Goal: Information Seeking & Learning: Learn about a topic

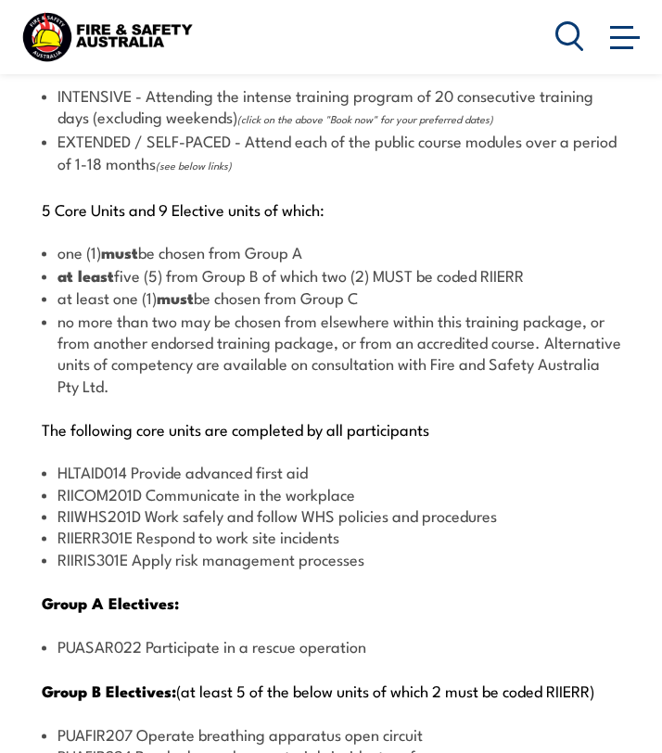
scroll to position [2053, 0]
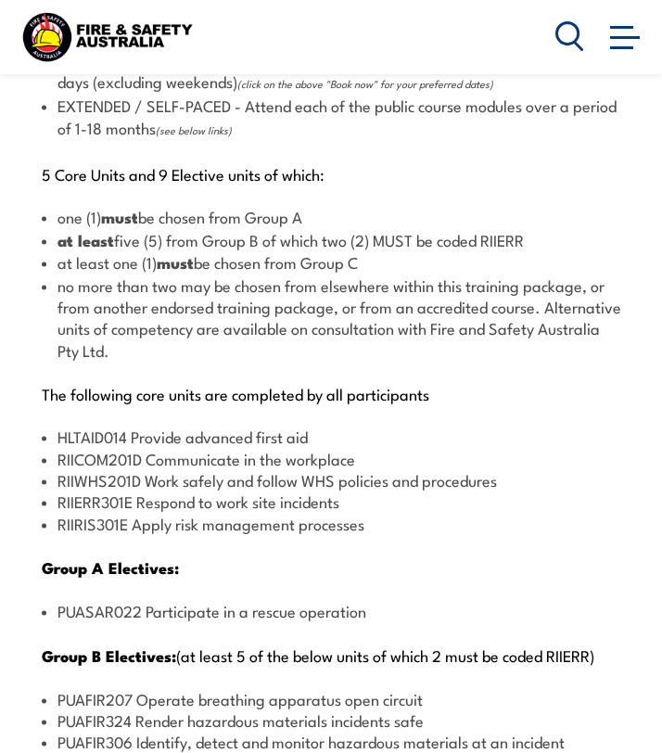
click at [140, 527] on div "There are two options, you can choose between: INTENSIVE - Attending the intens…" at bounding box center [330, 703] width 615 height 1456
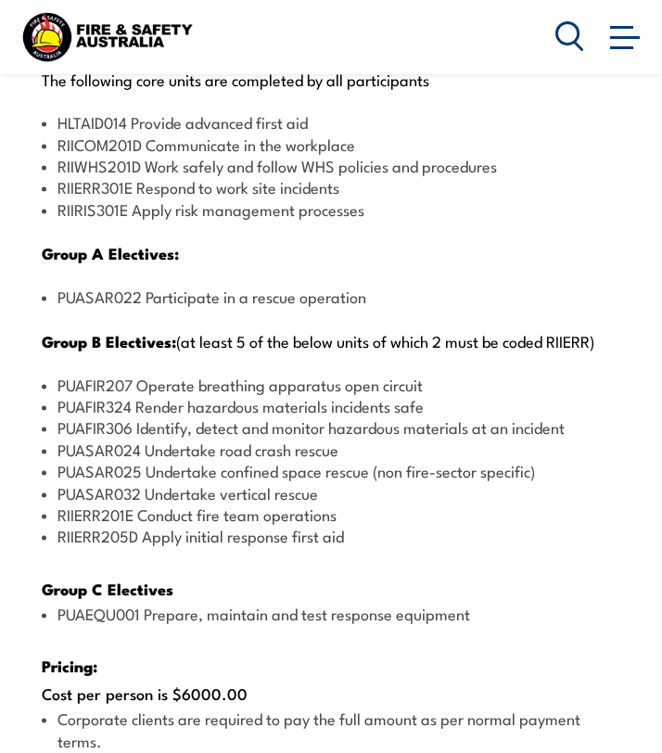
scroll to position [2371, 0]
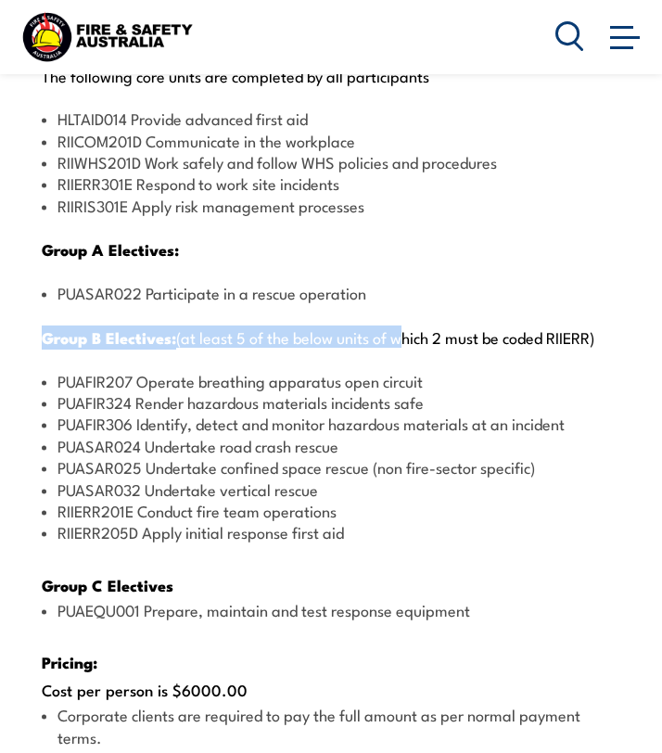
drag, startPoint x: 372, startPoint y: 242, endPoint x: 399, endPoint y: 284, distance: 49.6
click at [399, 284] on div "There are two options, you can choose between: INTENSIVE - Attending the intens…" at bounding box center [330, 385] width 615 height 1456
click at [399, 327] on p "Group B Electives: (at least 5 of the below units of which 2 must be coded RIIE…" at bounding box center [333, 336] width 582 height 19
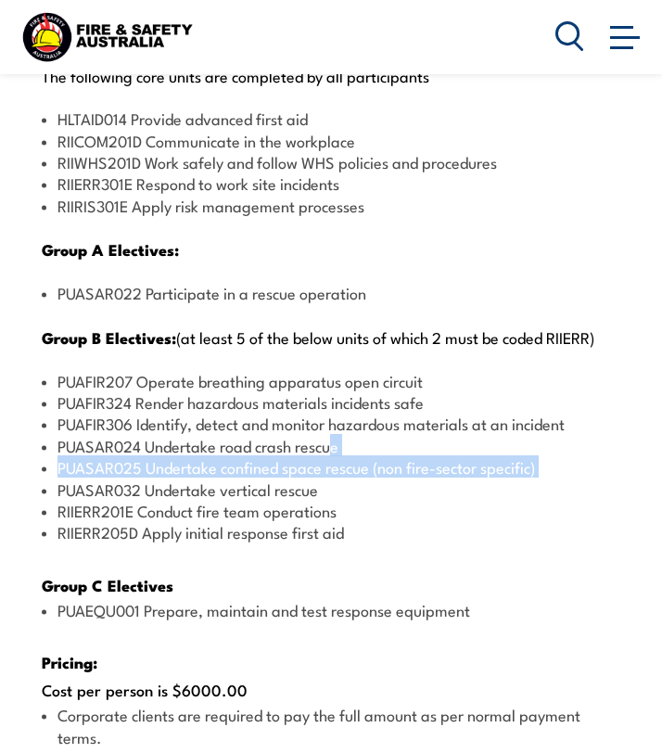
drag, startPoint x: 334, startPoint y: 389, endPoint x: 8, endPoint y: 415, distance: 326.4
click at [10, 417] on section "Course Content There are two options, you can choose between: INTENSIVE - Atten…" at bounding box center [331, 430] width 662 height 1711
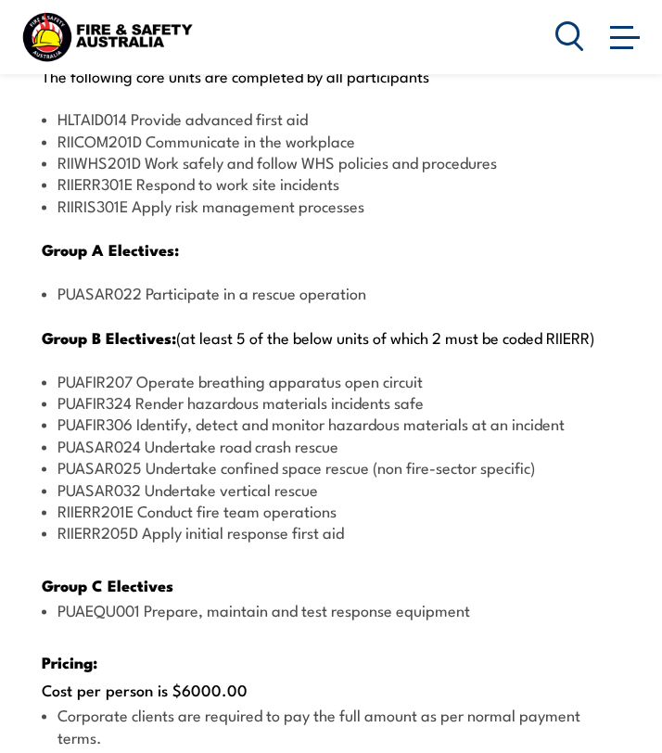
click at [158, 417] on ul "PUAFIR207 Operate breathing apparatus open circuit PUAFIR324 Render hazardous m…" at bounding box center [333, 456] width 582 height 173
drag, startPoint x: 136, startPoint y: 402, endPoint x: 289, endPoint y: 407, distance: 153.0
click at [289, 456] on li "PUASAR025 Undertake confined space rescue (non fire-sector specific)" at bounding box center [333, 466] width 582 height 21
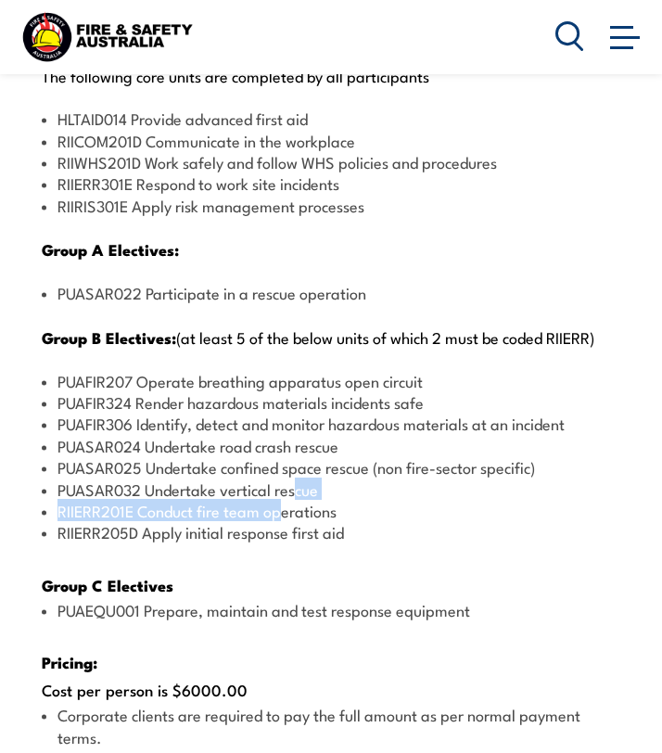
drag, startPoint x: 296, startPoint y: 420, endPoint x: 274, endPoint y: 438, distance: 28.3
click at [282, 443] on ul "PUAFIR207 Operate breathing apparatus open circuit PUAFIR324 Render hazardous m…" at bounding box center [333, 456] width 582 height 173
click at [274, 478] on li "PUASAR032 Undertake vertical rescue" at bounding box center [333, 488] width 582 height 21
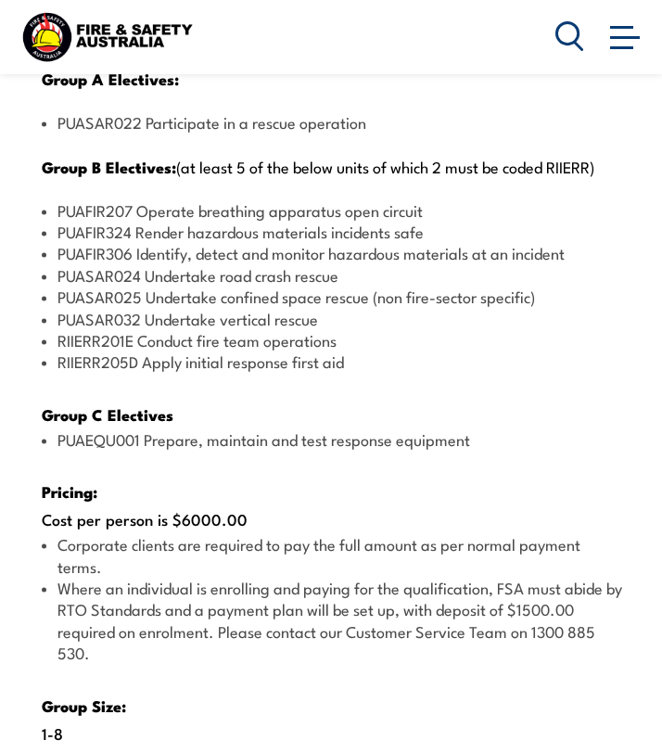
scroll to position [2558, 0]
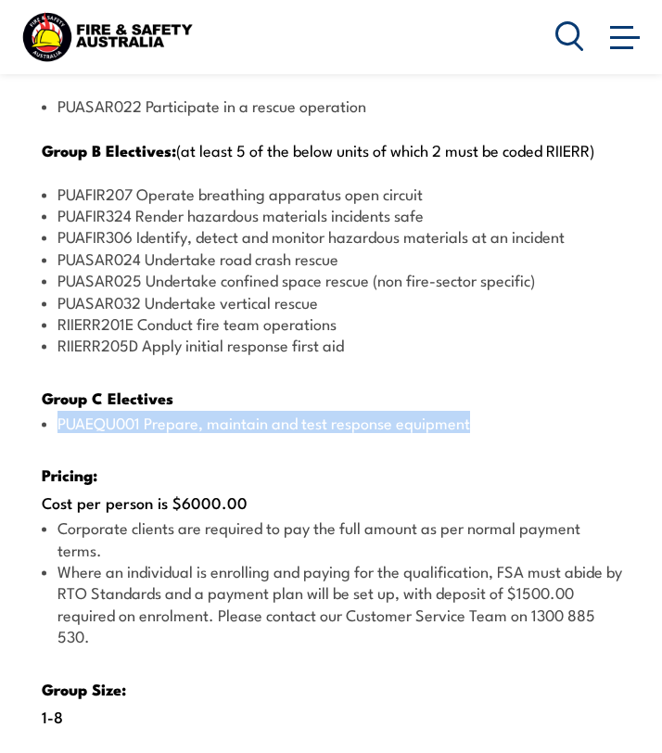
drag, startPoint x: 267, startPoint y: 337, endPoint x: 279, endPoint y: 381, distance: 45.2
click at [281, 384] on div "There are two options, you can choose between: INTENSIVE - Attending the intens…" at bounding box center [330, 198] width 615 height 1456
click at [279, 381] on div "There are two options, you can choose between: INTENSIVE - Attending the intens…" at bounding box center [330, 198] width 615 height 1456
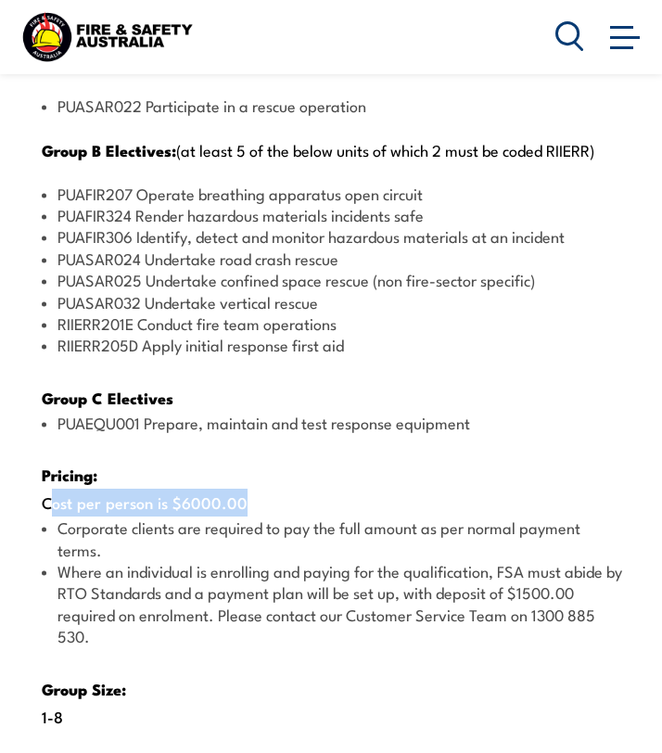
drag, startPoint x: 223, startPoint y: 444, endPoint x: 0, endPoint y: 450, distance: 223.4
click at [0, 450] on section "Course Content There are two options, you can choose between: INTENSIVE - Atten…" at bounding box center [331, 242] width 662 height 1711
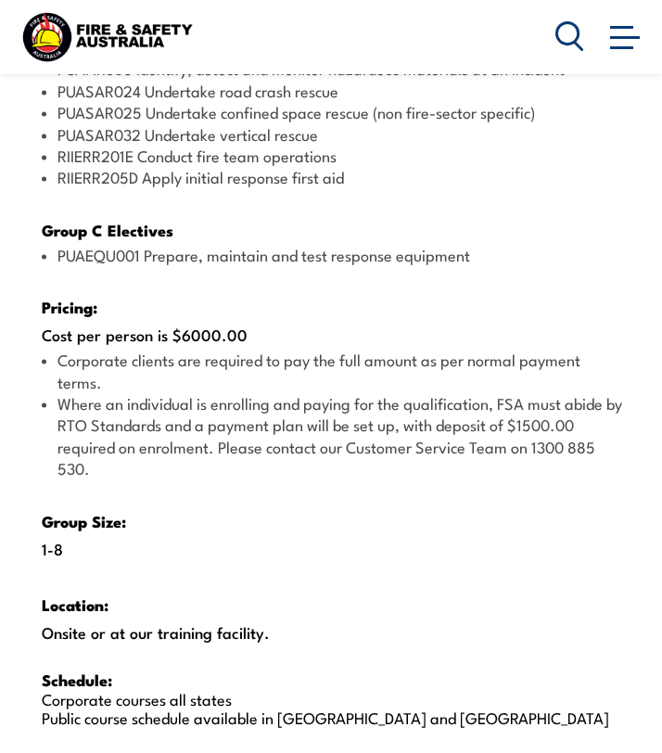
scroll to position [2563, 0]
